Goal: Information Seeking & Learning: Learn about a topic

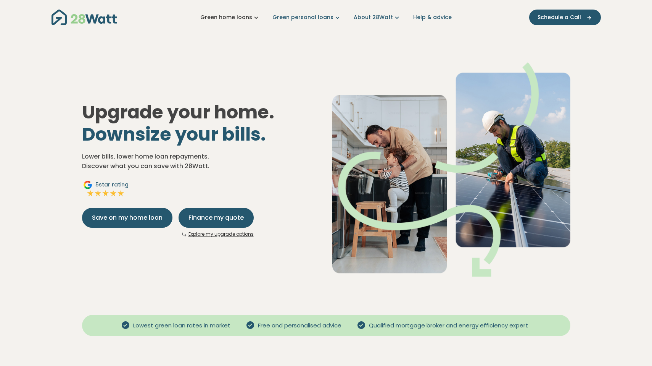
click at [240, 16] on link "Green home loans" at bounding box center [230, 17] width 60 height 8
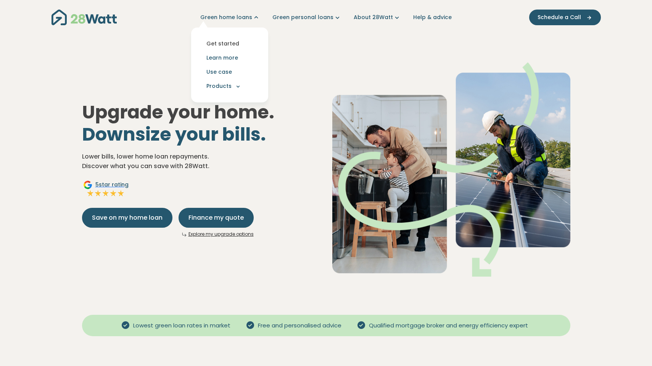
click at [237, 42] on link "Get started" at bounding box center [229, 44] width 65 height 14
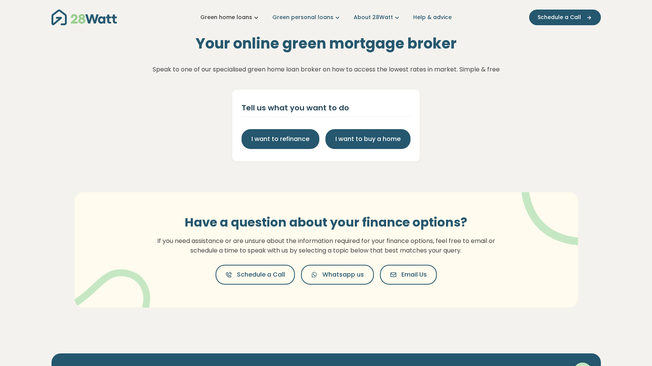
click at [237, 16] on link "Green home loans" at bounding box center [230, 17] width 60 height 8
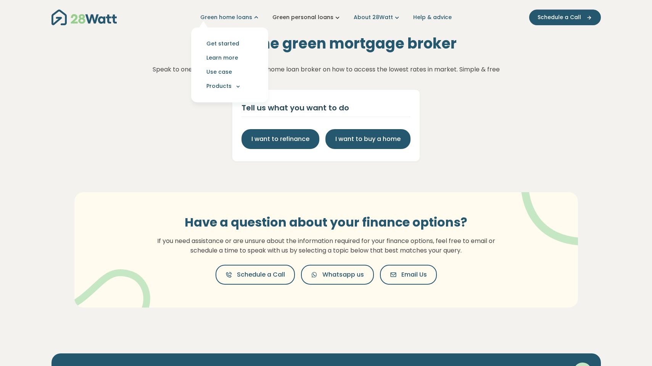
click at [295, 18] on link "Green personal loans" at bounding box center [307, 17] width 69 height 8
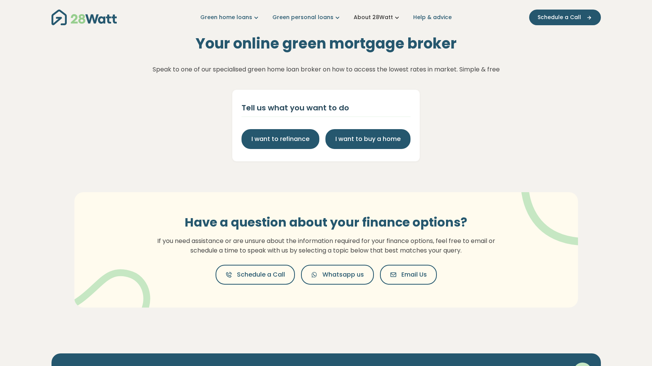
click at [376, 15] on link "About 28Watt" at bounding box center [377, 17] width 47 height 8
